Goal: Transaction & Acquisition: Obtain resource

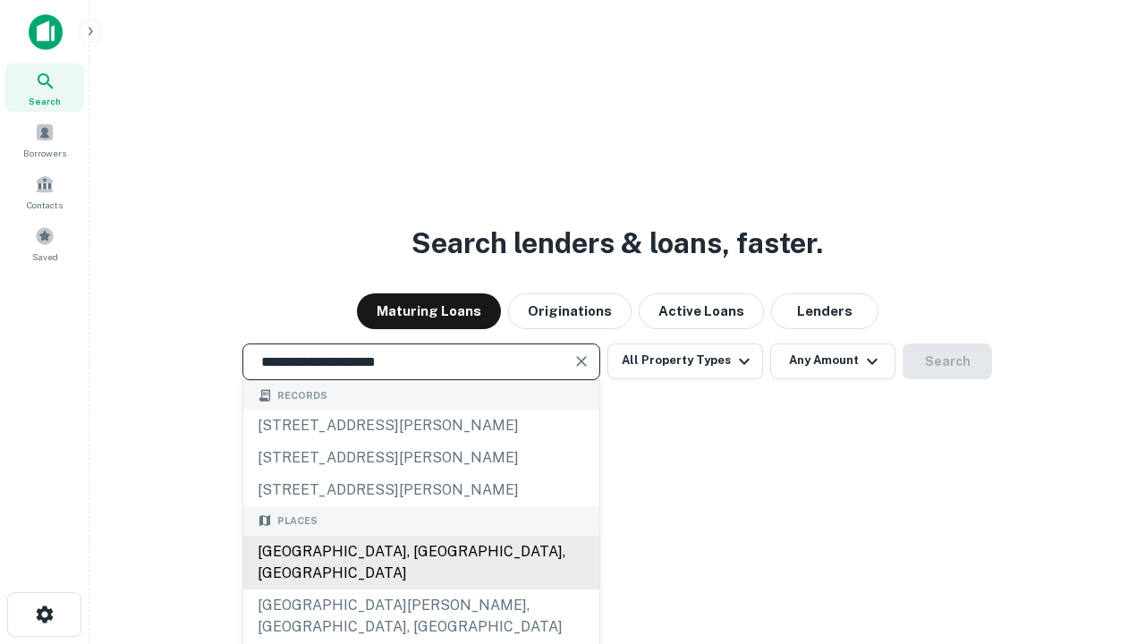
click at [421, 590] on div "Santa Monica, CA, USA" at bounding box center [421, 563] width 356 height 54
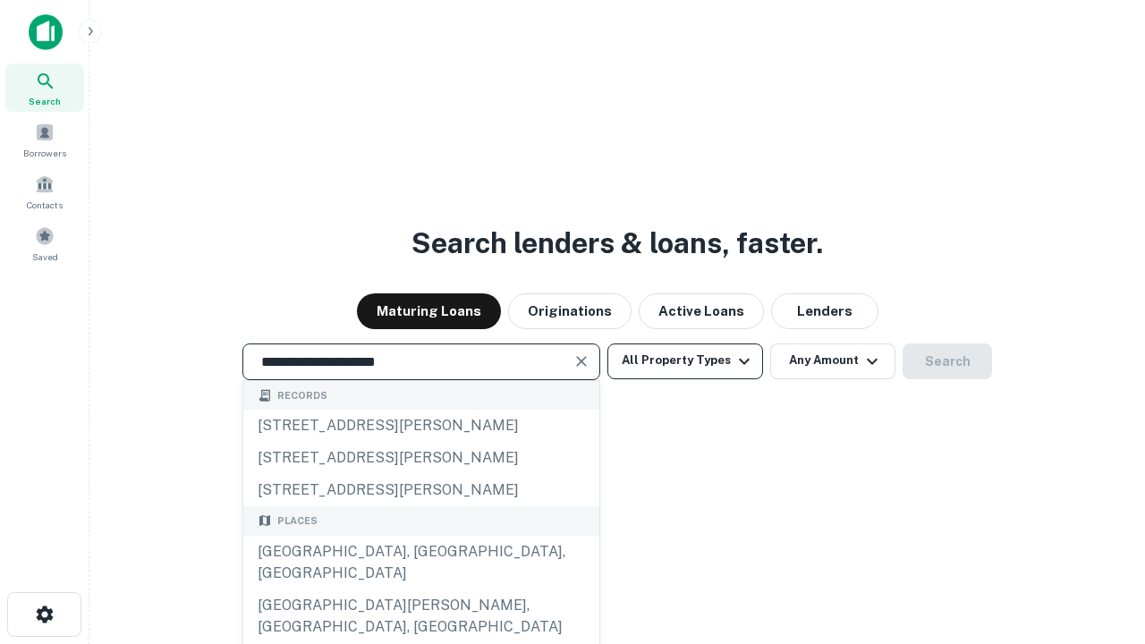
type input "**********"
click at [685, 361] on button "All Property Types" at bounding box center [685, 362] width 156 height 36
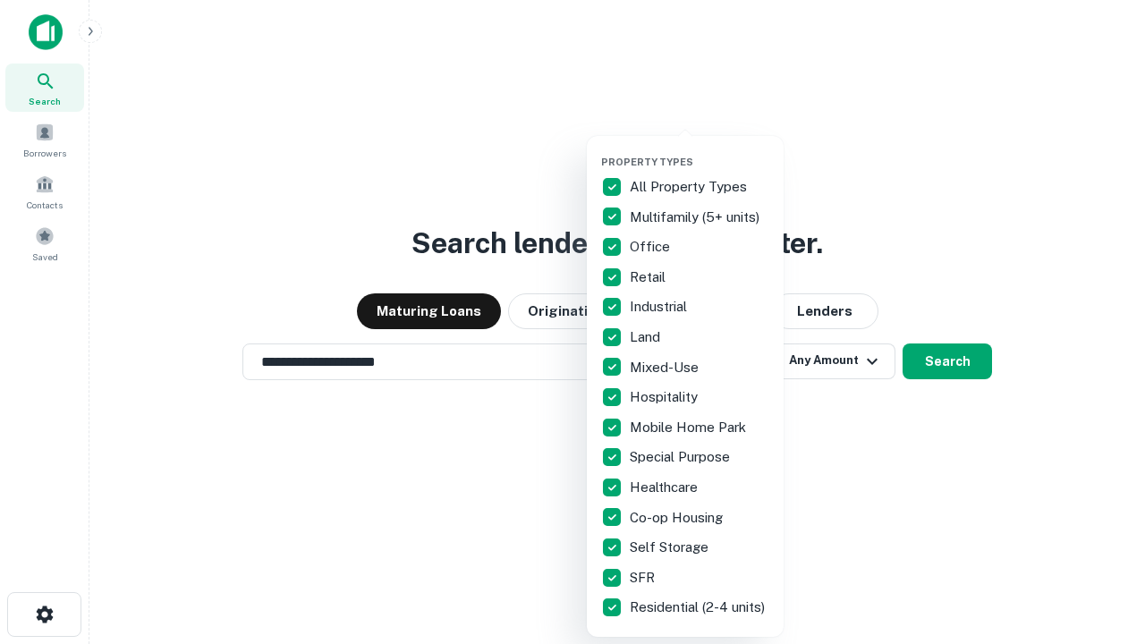
click at [700, 150] on button "button" at bounding box center [699, 150] width 197 height 1
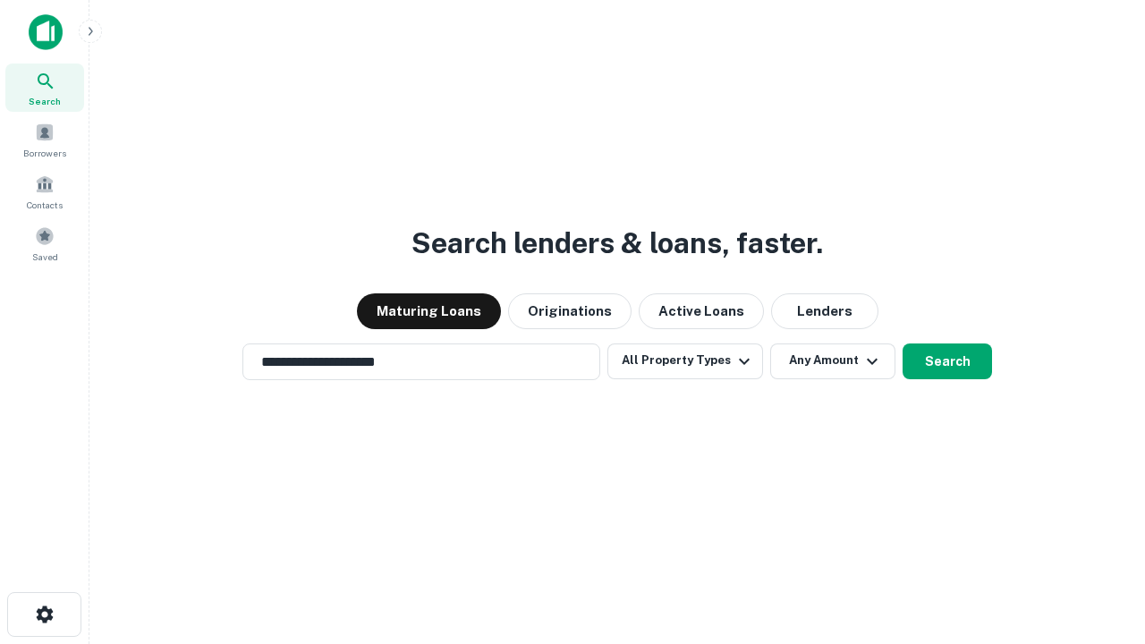
scroll to position [28, 0]
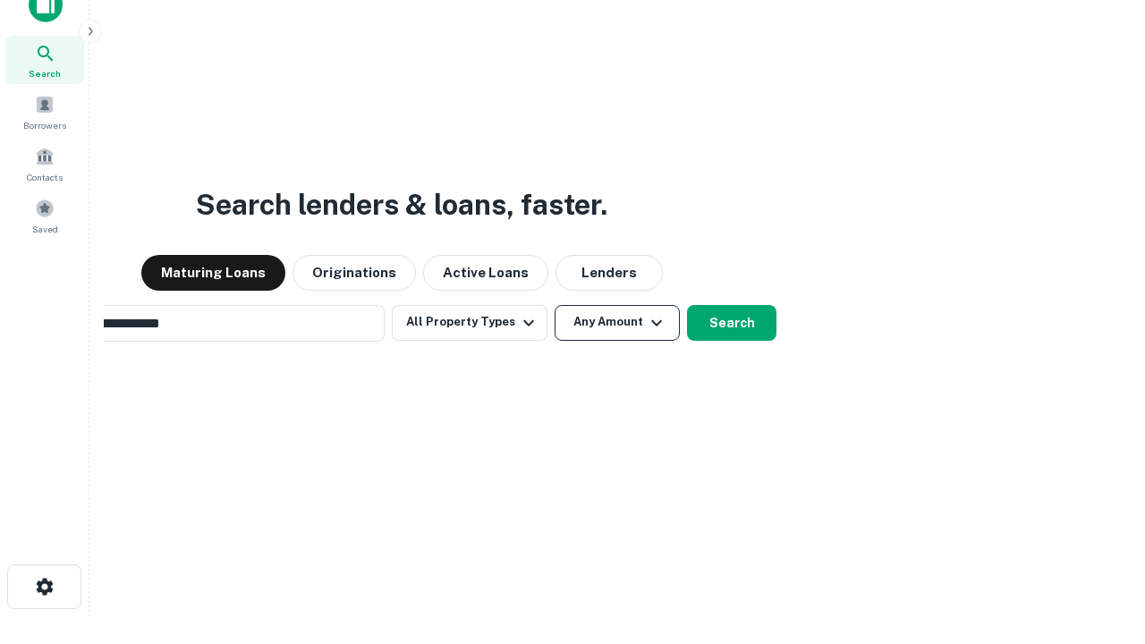
click at [555, 305] on button "Any Amount" at bounding box center [617, 323] width 125 height 36
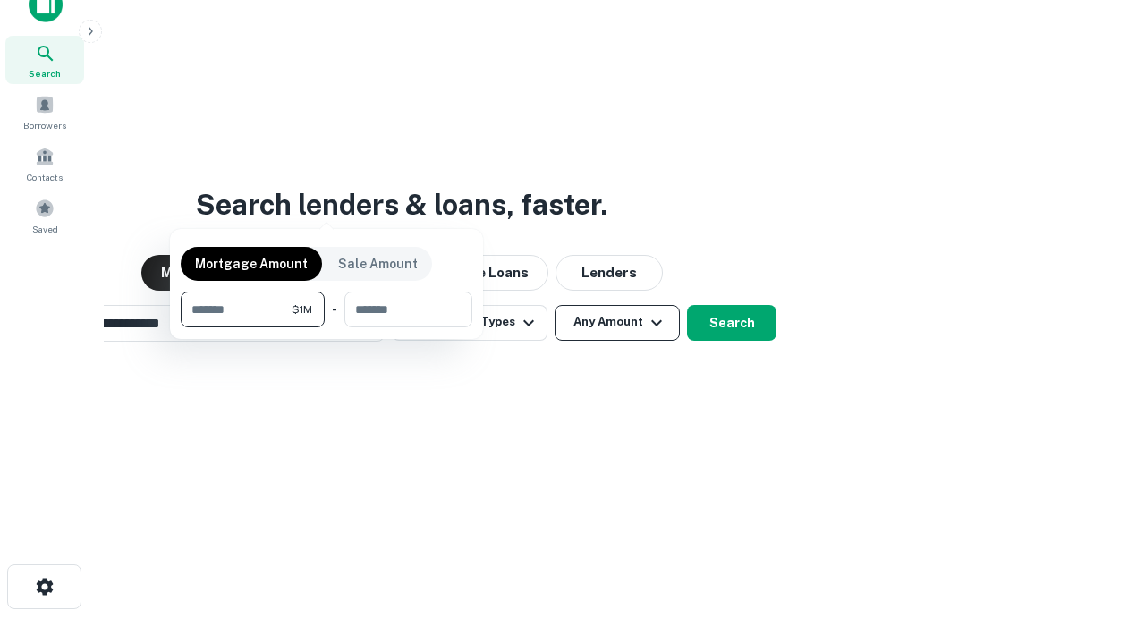
scroll to position [29, 0]
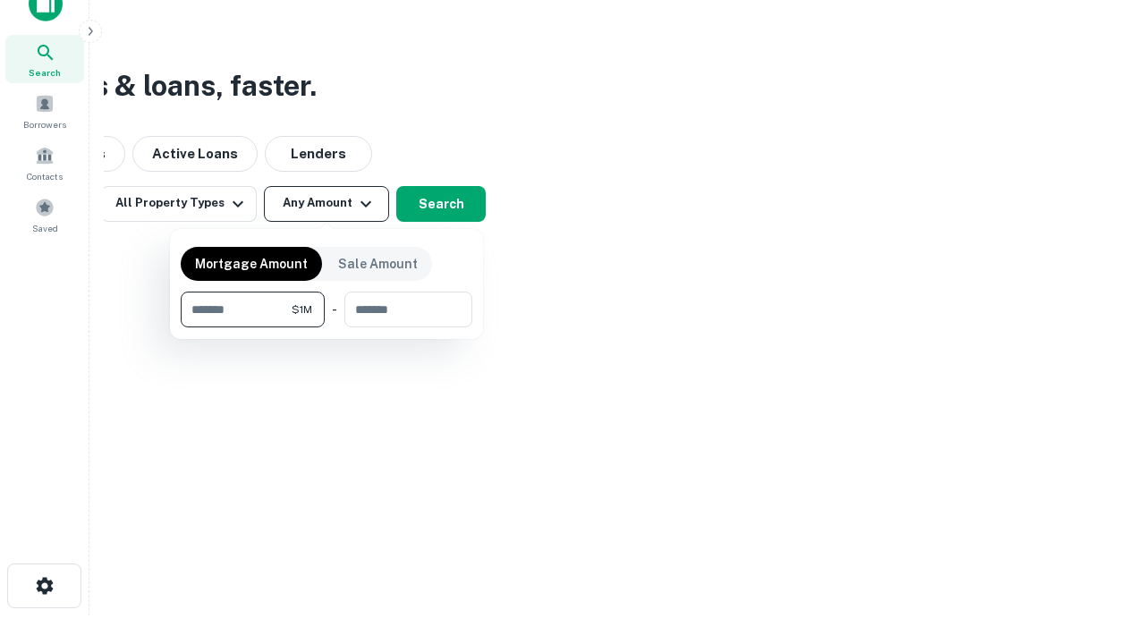
type input "*******"
click at [327, 327] on button "button" at bounding box center [327, 327] width 292 height 1
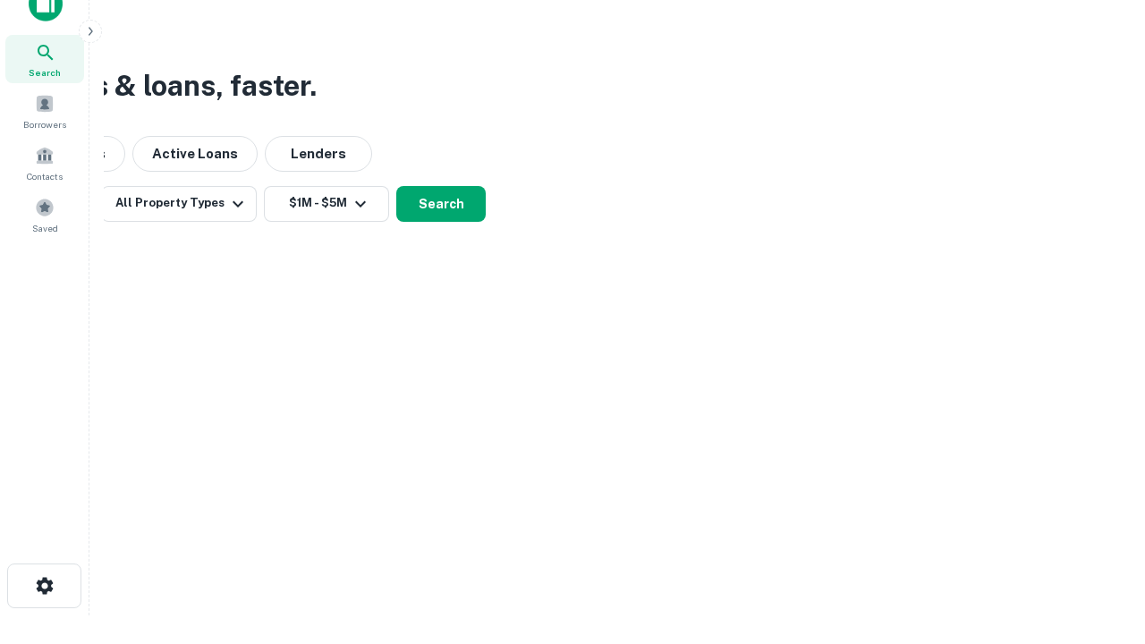
scroll to position [28, 0]
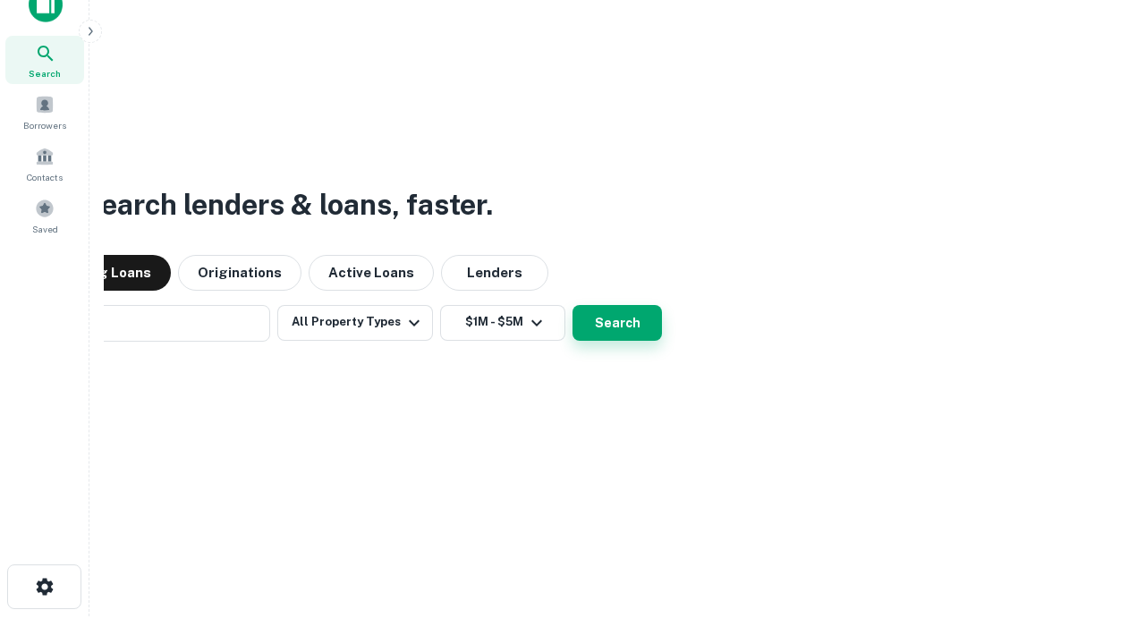
click at [573, 305] on button "Search" at bounding box center [617, 323] width 89 height 36
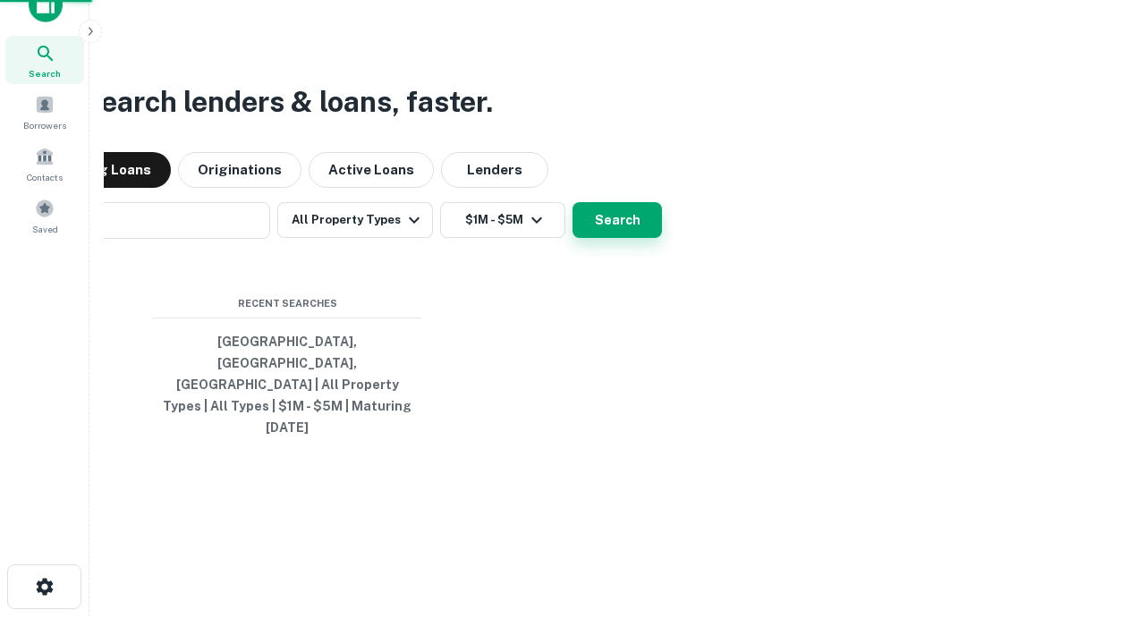
scroll to position [29, 0]
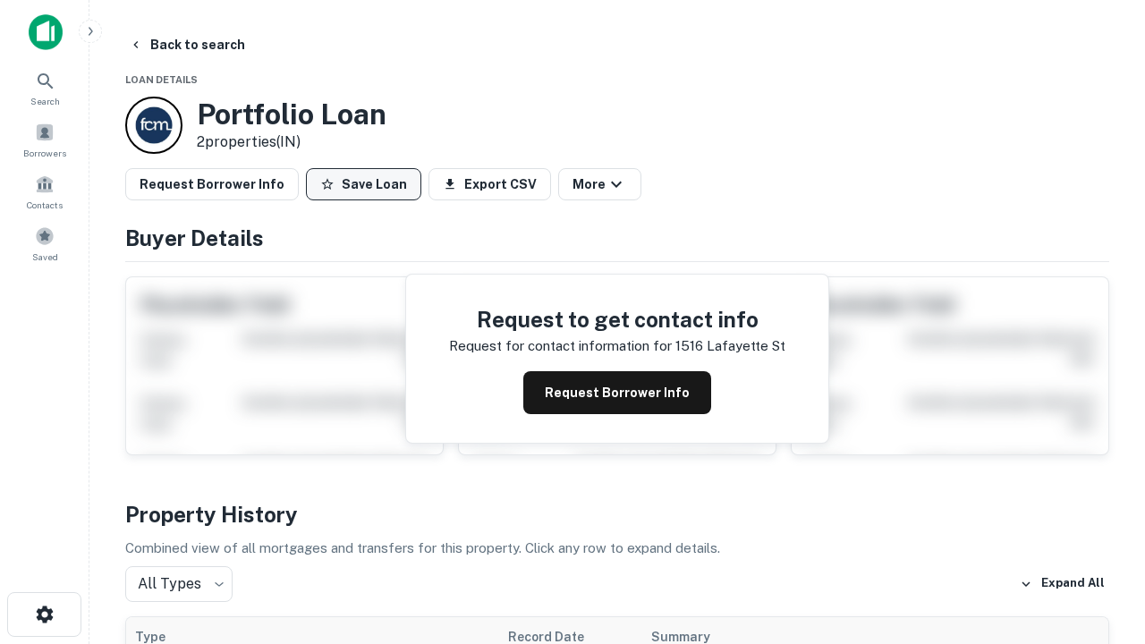
click at [363, 184] on button "Save Loan" at bounding box center [363, 184] width 115 height 32
click at [368, 184] on button "Loan Saved" at bounding box center [367, 184] width 123 height 32
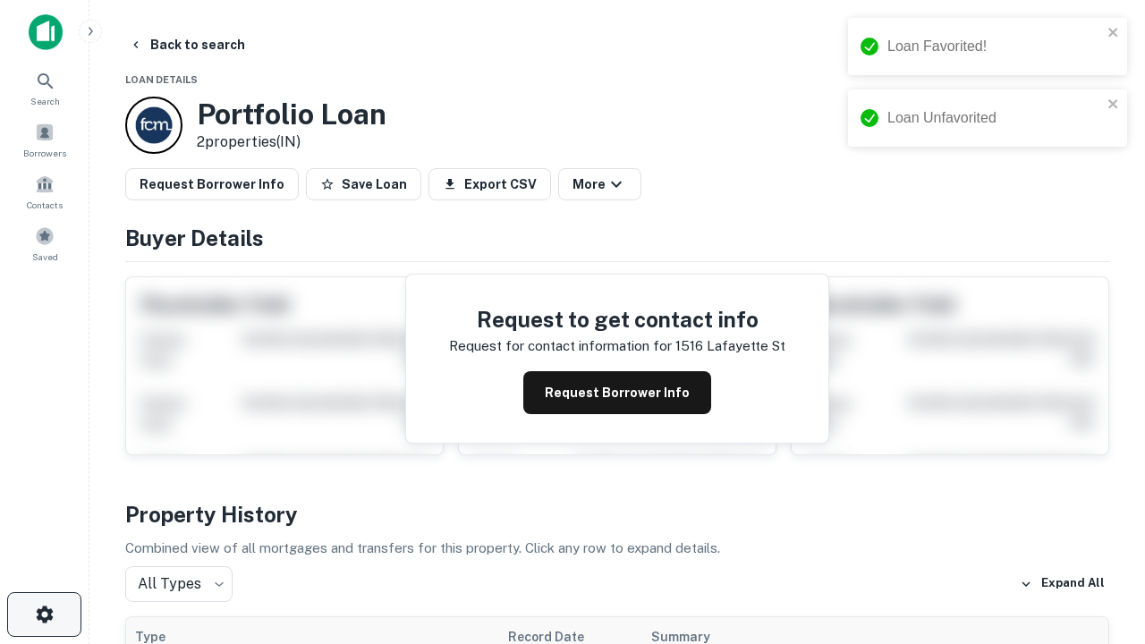
click at [44, 615] on icon "button" at bounding box center [44, 614] width 21 height 21
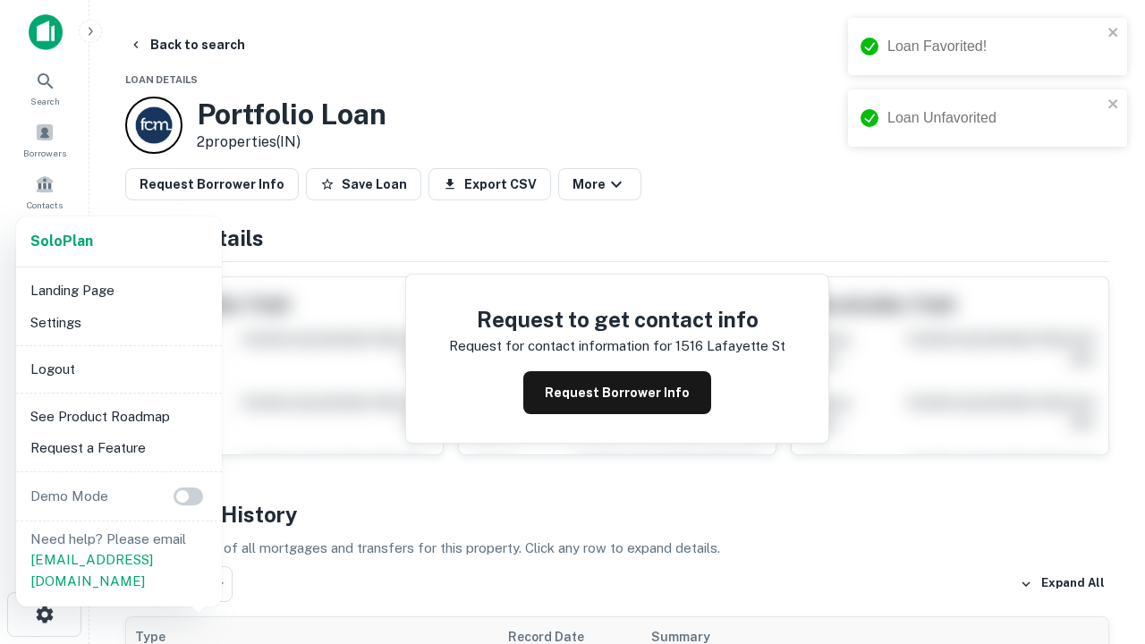
click at [118, 369] on li "Logout" at bounding box center [118, 369] width 191 height 32
